Goal: Information Seeking & Learning: Learn about a topic

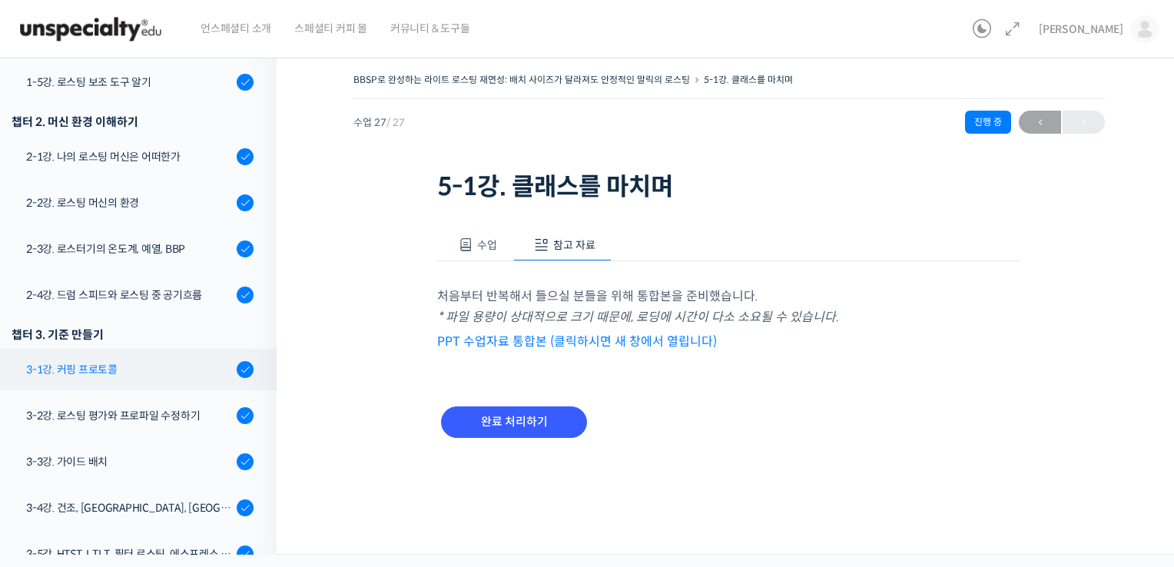
scroll to position [430, 0]
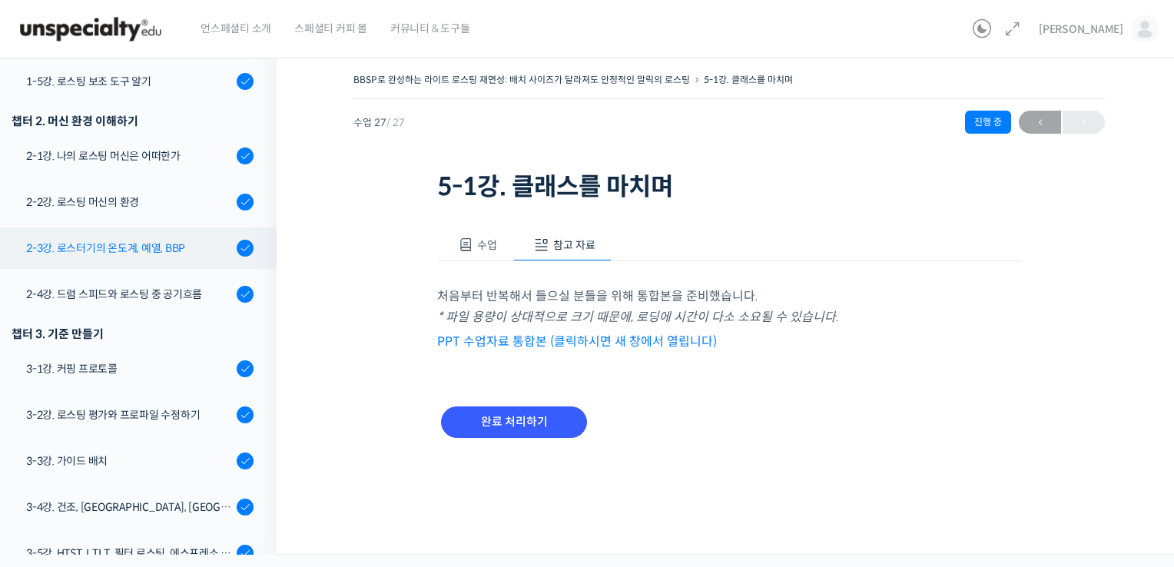
click at [169, 248] on div "2-3강. 로스터기의 온도계, 예열, BBP" at bounding box center [129, 248] width 206 height 17
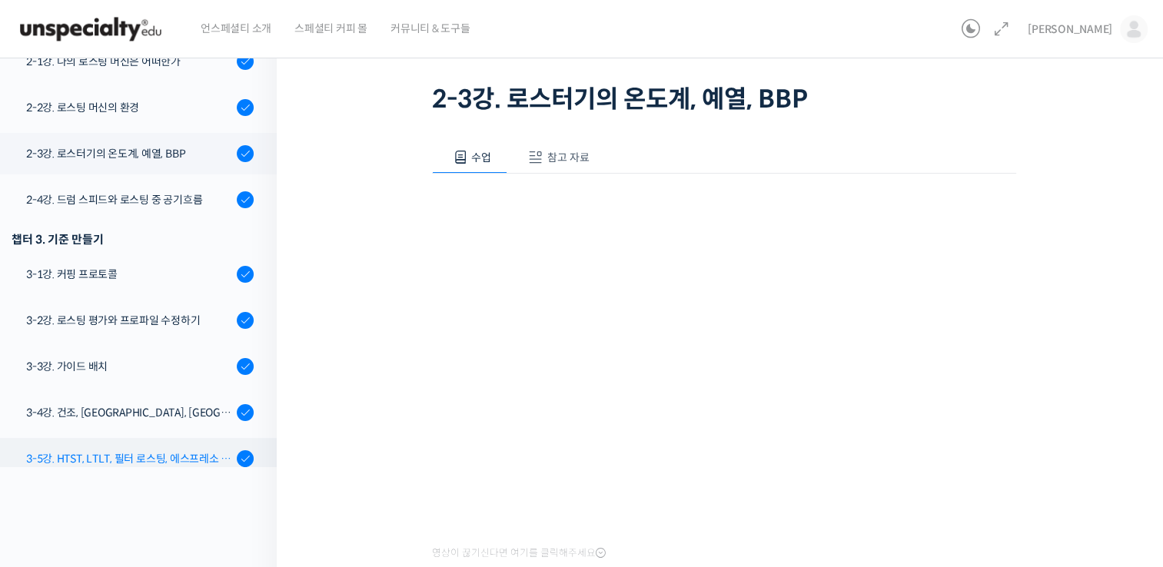
scroll to position [431, 0]
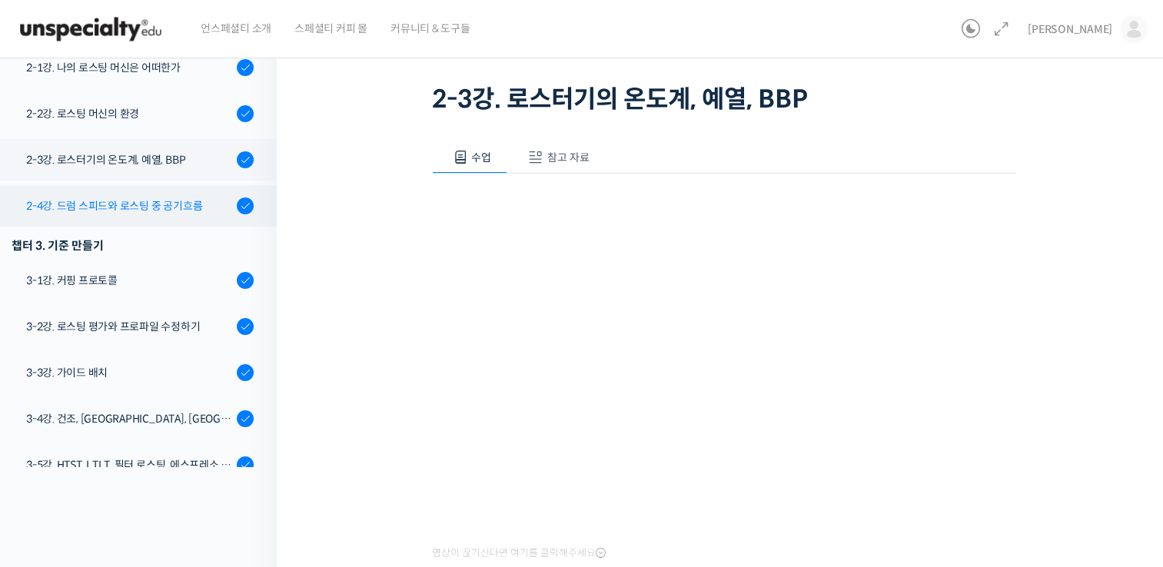
click at [163, 211] on div "2-4강. 드럼 스피드와 로스팅 중 공기흐름" at bounding box center [129, 206] width 206 height 17
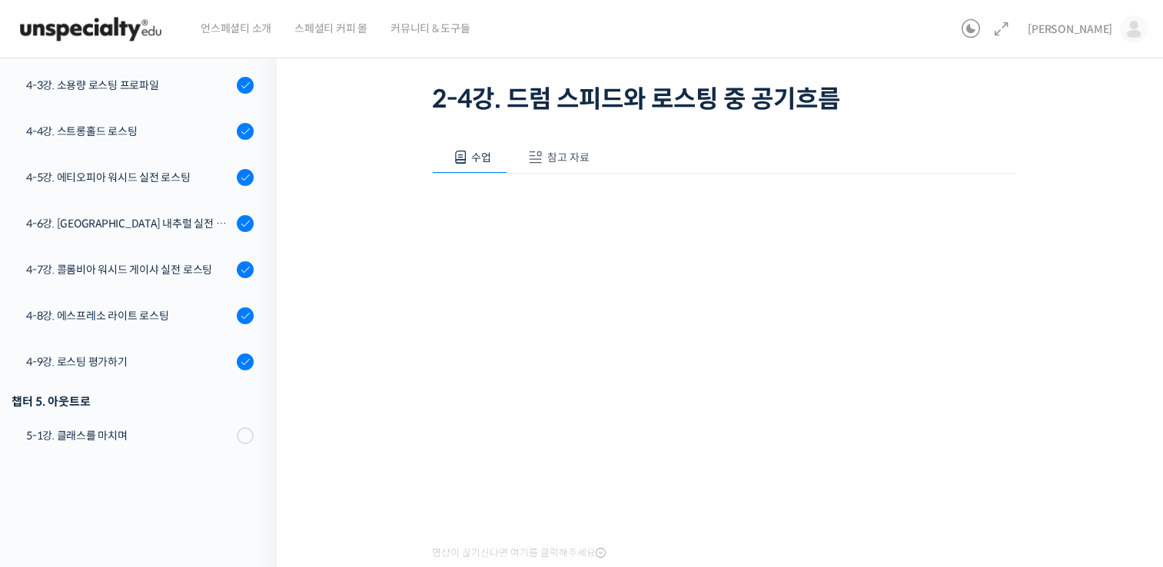
scroll to position [184, 0]
